Goal: Task Accomplishment & Management: Use online tool/utility

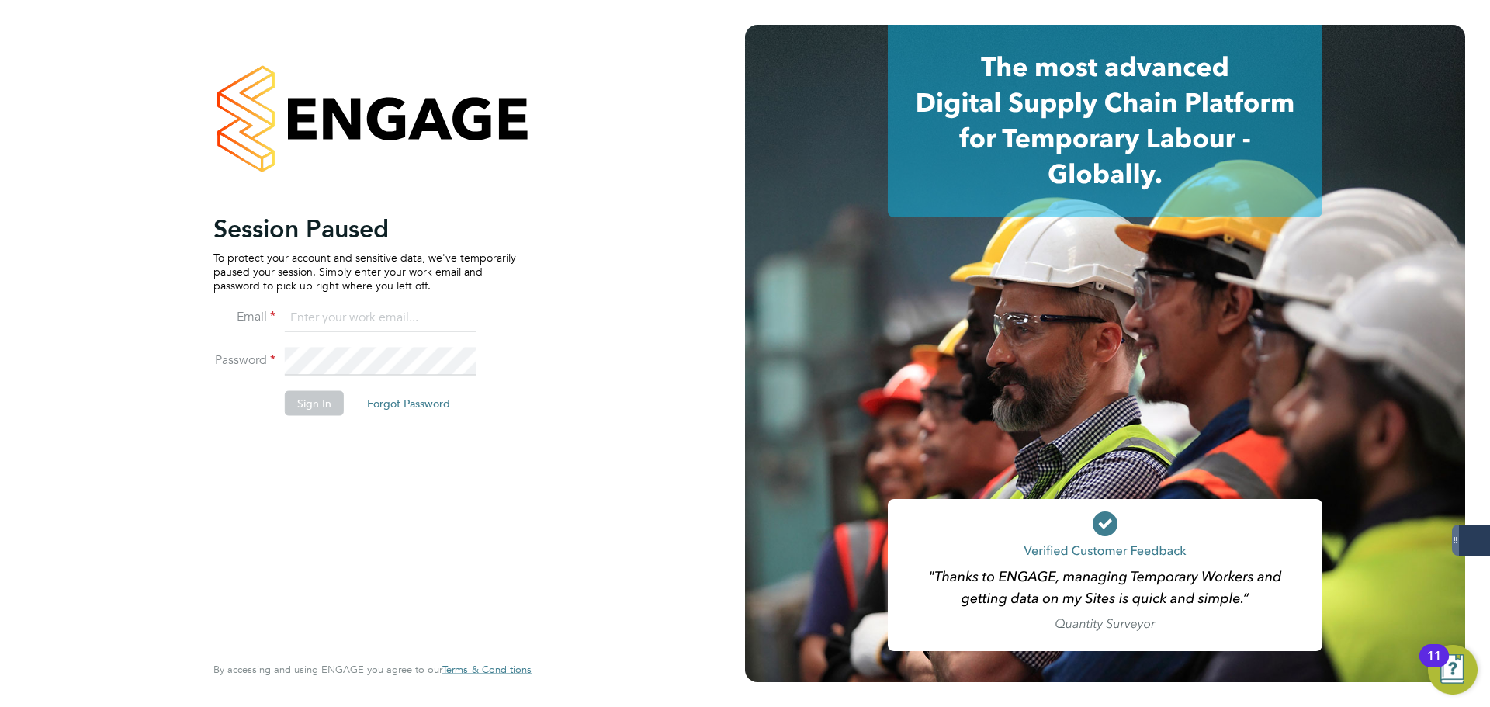
type input "fb@dovetailslate.co.uk"
click at [311, 410] on button "Sign In" at bounding box center [314, 402] width 59 height 25
